Goal: Task Accomplishment & Management: Manage account settings

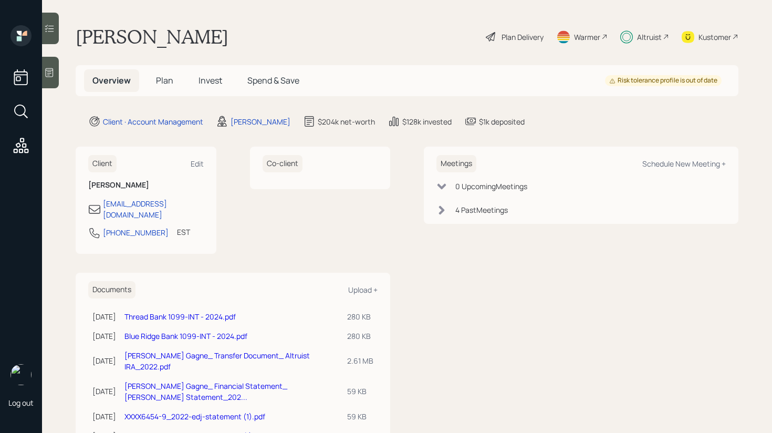
click at [166, 82] on span "Plan" at bounding box center [164, 81] width 17 height 12
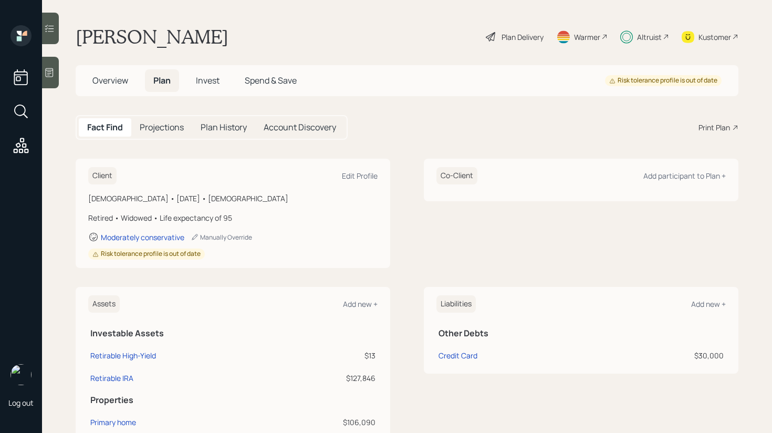
click at [649, 35] on div "Altruist" at bounding box center [649, 36] width 25 height 11
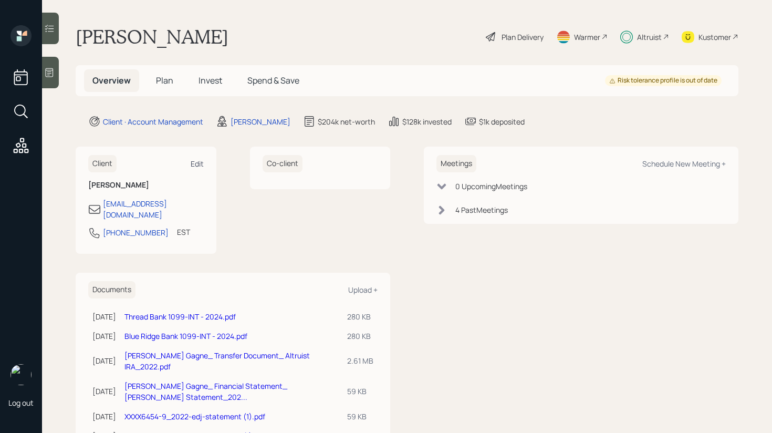
click at [199, 163] on div "Edit" at bounding box center [197, 164] width 13 height 10
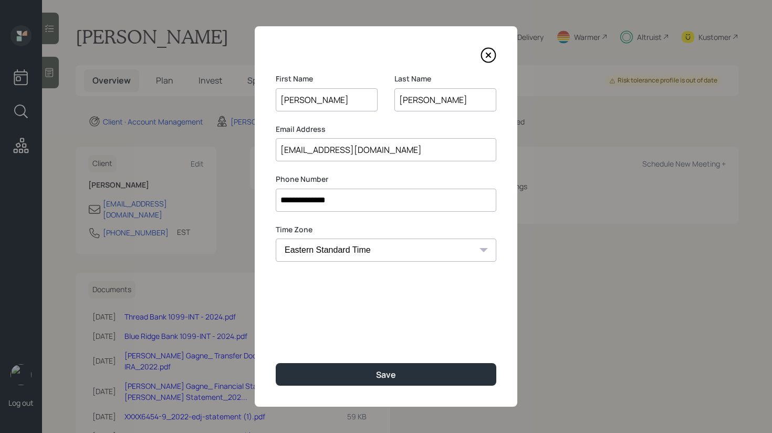
click at [348, 144] on input "[EMAIL_ADDRESS][DOMAIN_NAME]" at bounding box center [386, 149] width 220 height 23
paste input "123@gmail.com"
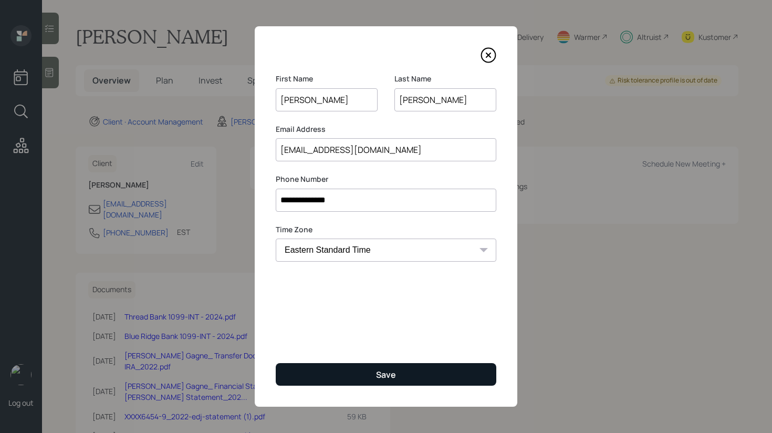
type input "jujugagne123@gmail.com"
click at [377, 381] on button "Save" at bounding box center [386, 374] width 220 height 23
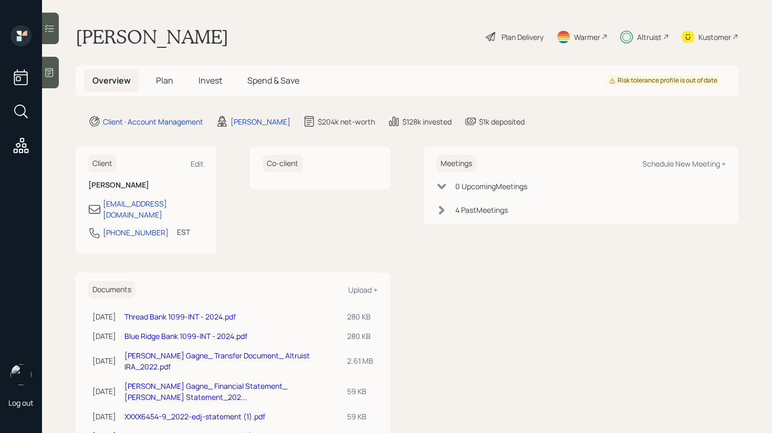
click at [646, 37] on div "Altruist" at bounding box center [649, 36] width 25 height 11
click at [167, 202] on div "jujugagne123@gmail.com" at bounding box center [153, 209] width 101 height 22
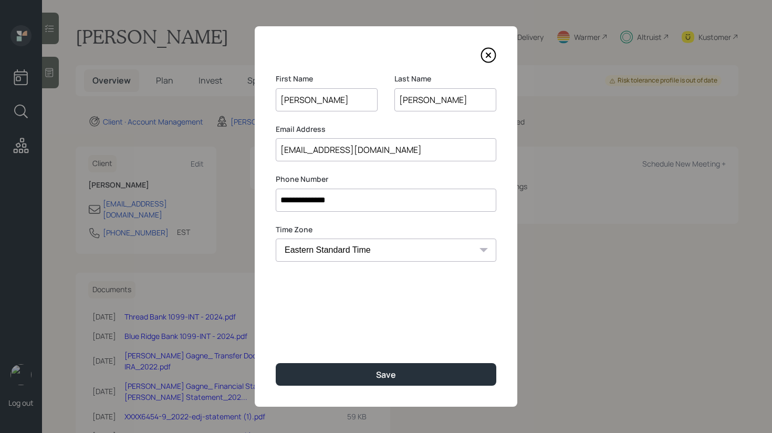
click at [319, 146] on input "jujugagne123@gmail.com" at bounding box center [386, 149] width 220 height 23
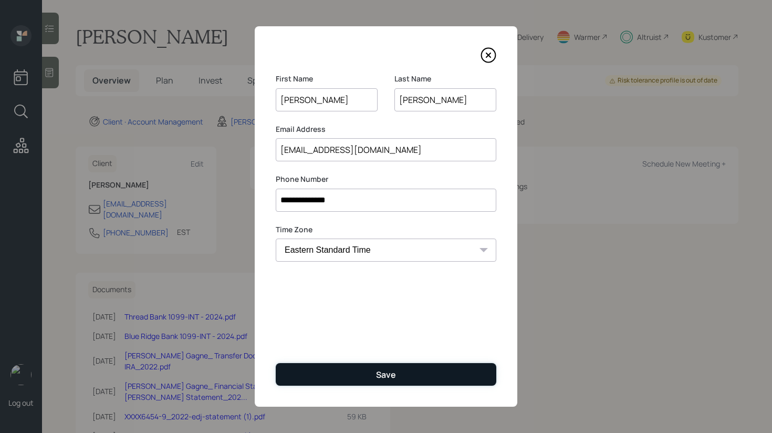
click at [335, 378] on button "Save" at bounding box center [386, 374] width 220 height 23
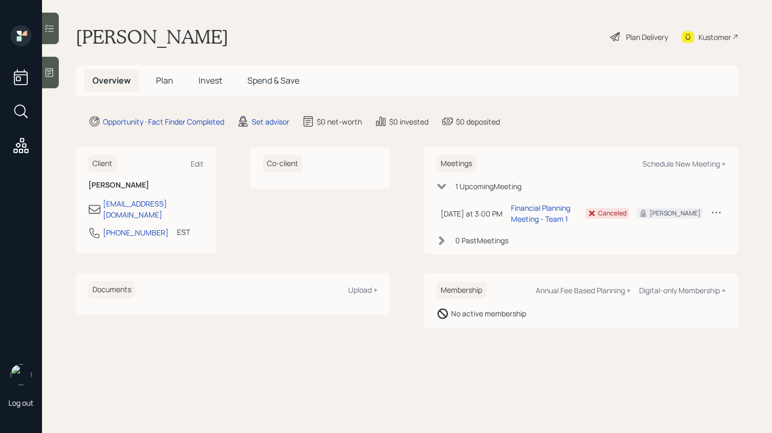
click at [51, 77] on icon at bounding box center [49, 72] width 10 height 10
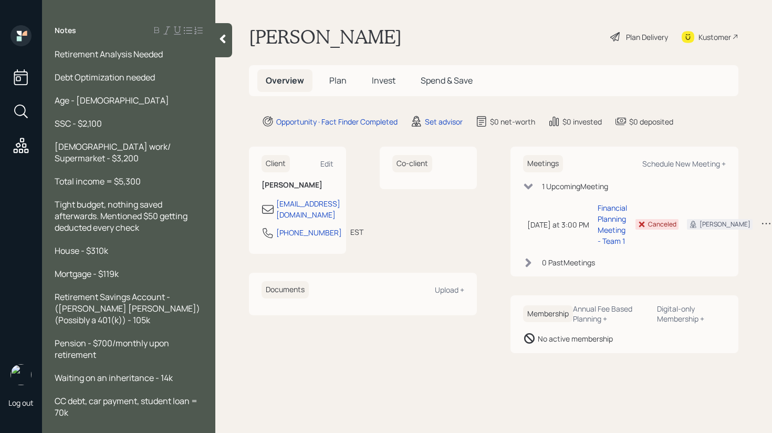
scroll to position [20, 0]
